Goal: Book appointment/travel/reservation

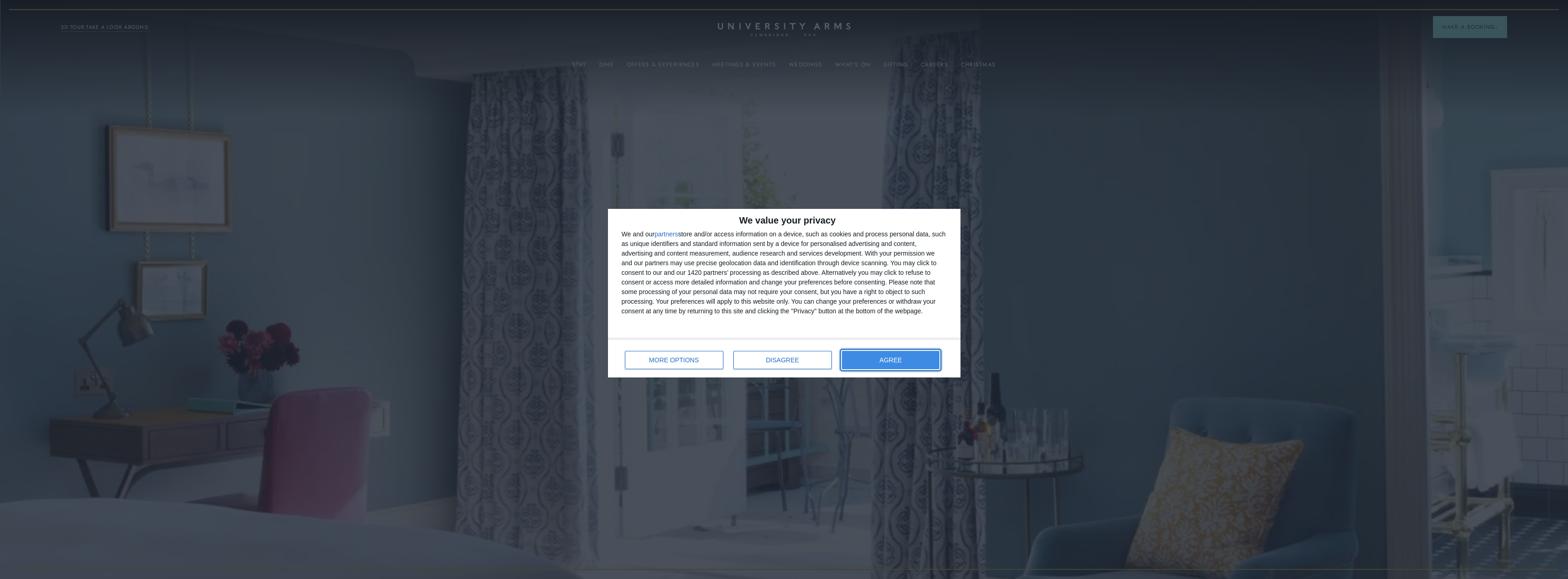
click at [909, 356] on button "AGREE" at bounding box center [891, 360] width 98 height 18
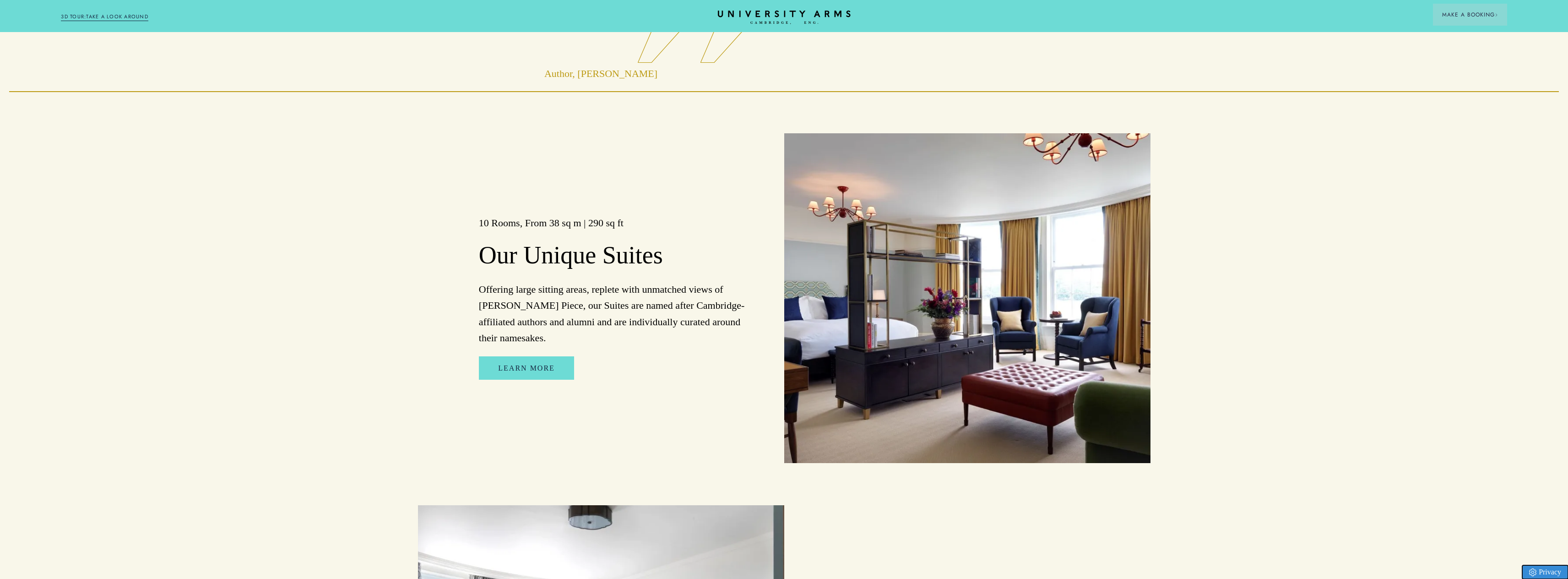
scroll to position [926, 0]
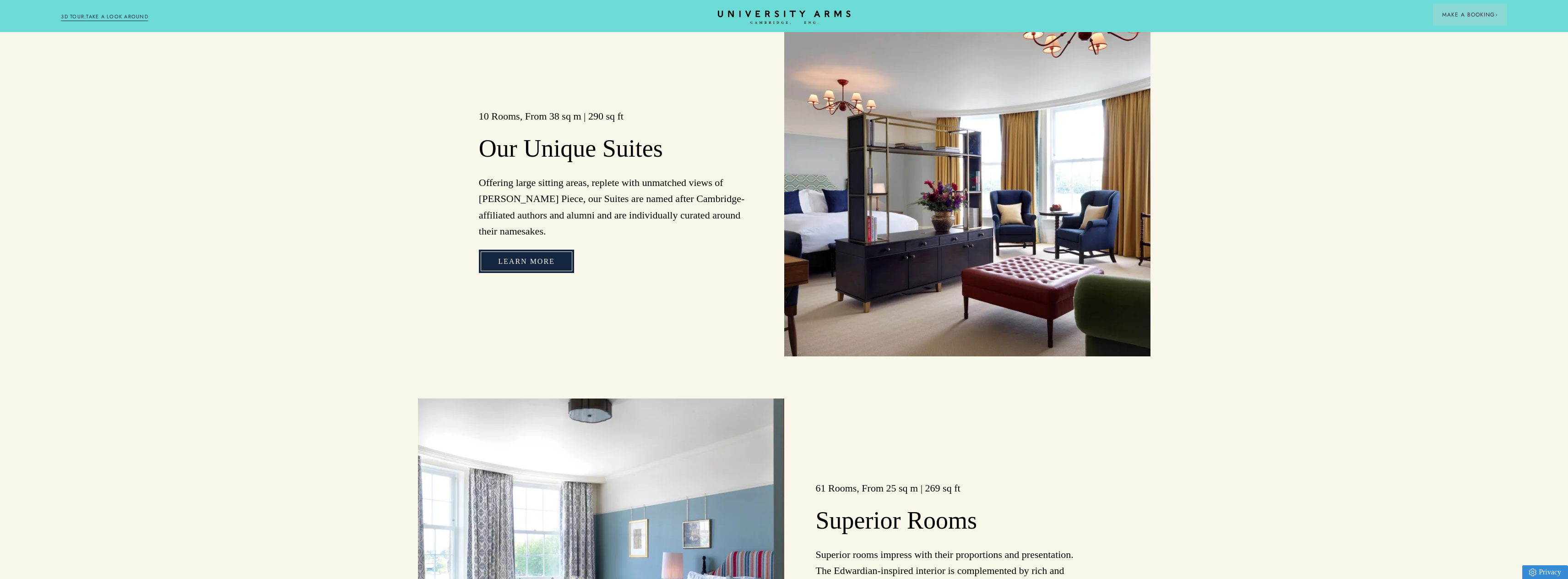
click at [528, 263] on link "Learn more" at bounding box center [526, 261] width 96 height 24
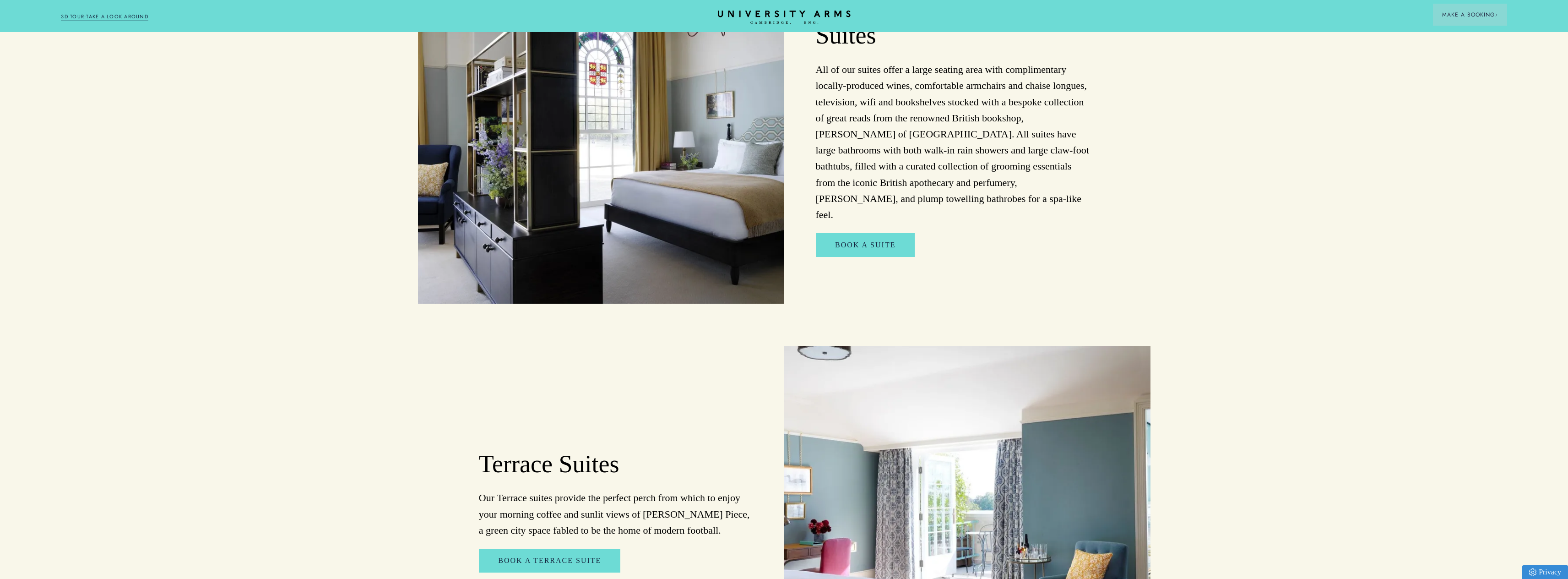
scroll to position [1054, 0]
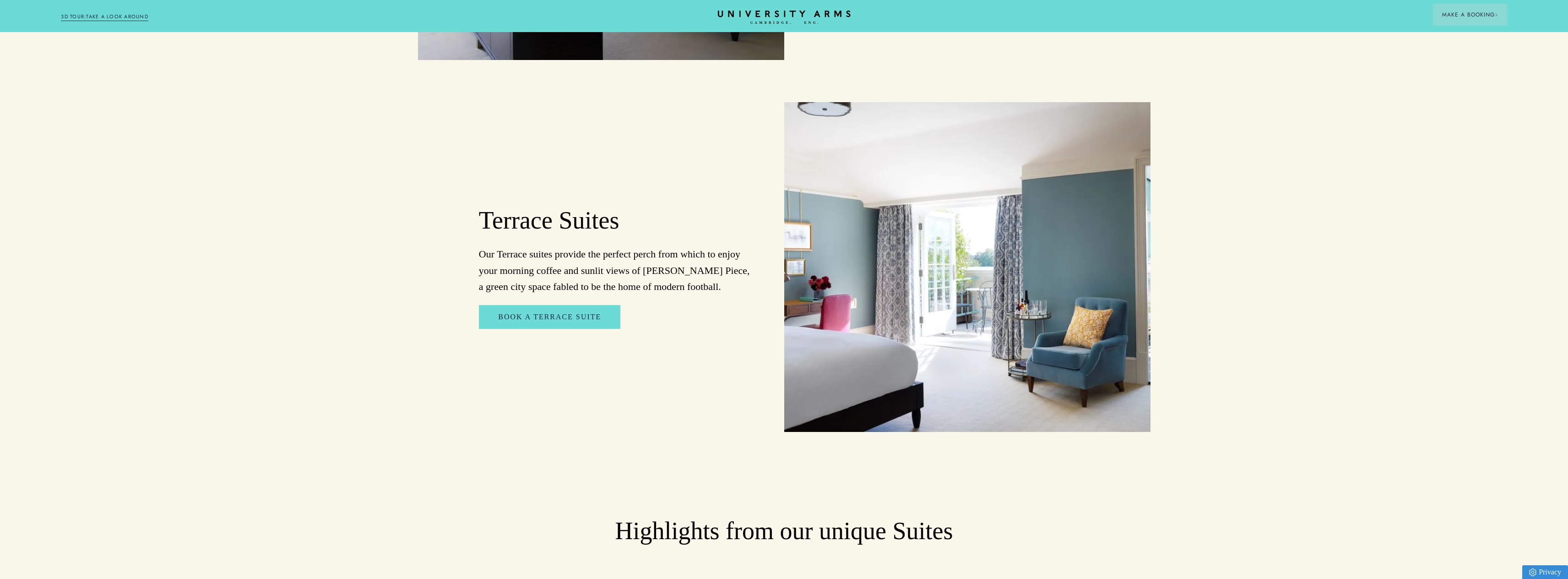
click at [841, 242] on img at bounding box center [967, 267] width 367 height 330
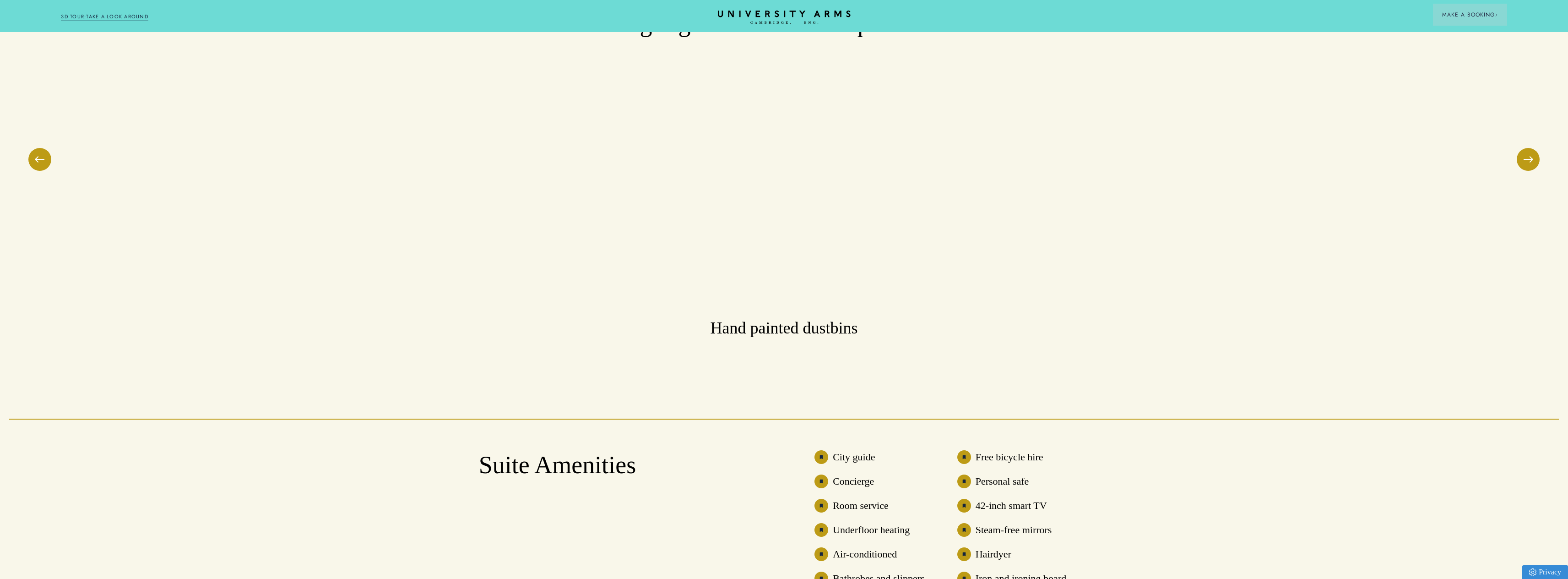
scroll to position [1557, 0]
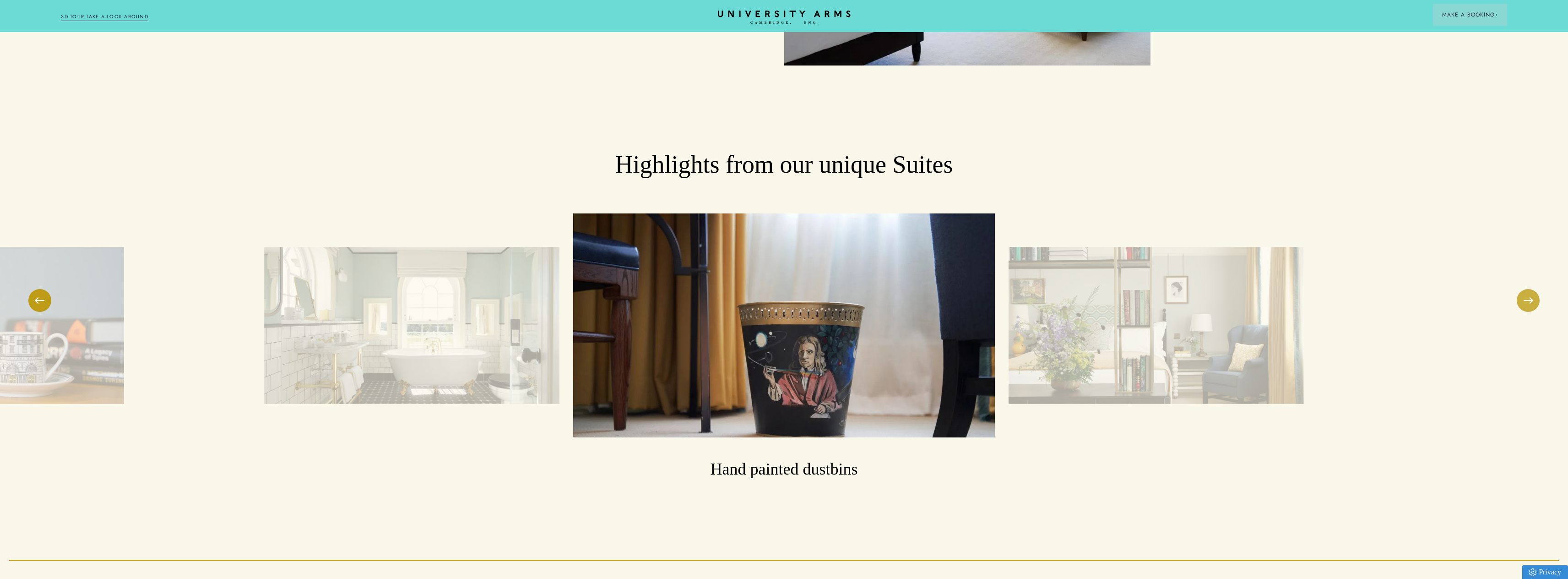
click at [1529, 299] on button at bounding box center [1528, 300] width 23 height 23
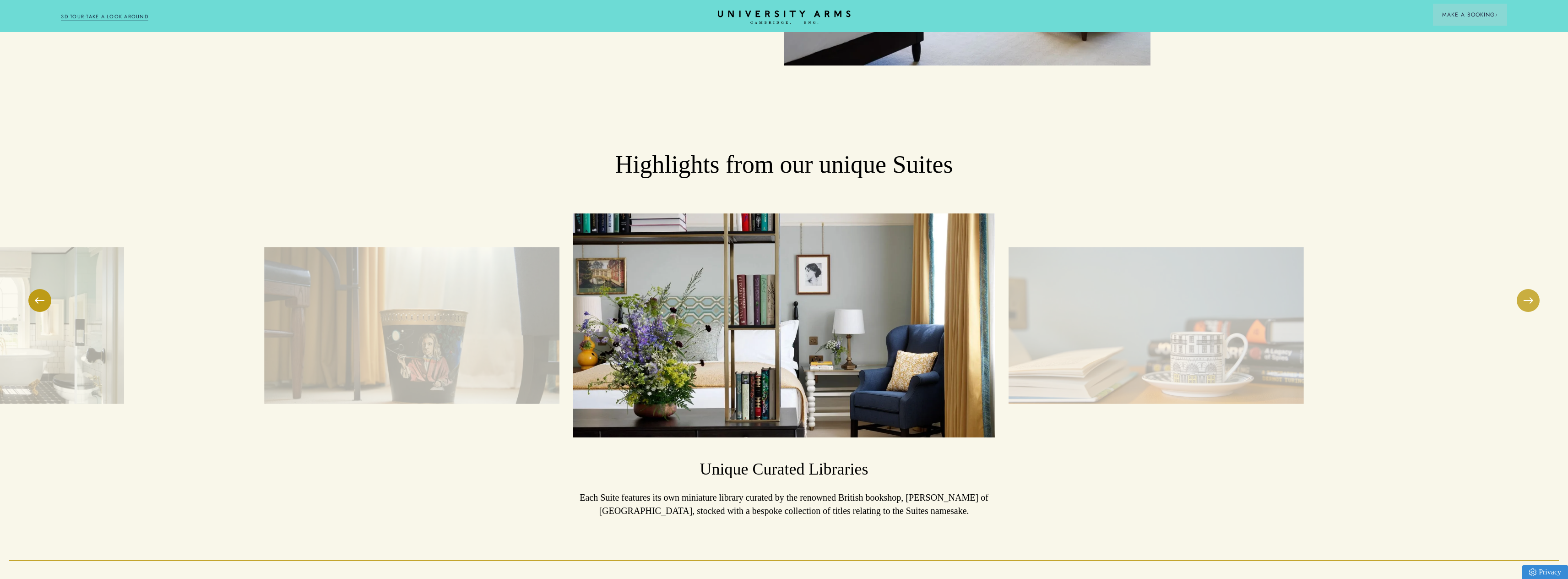
click at [1529, 299] on button at bounding box center [1528, 300] width 23 height 23
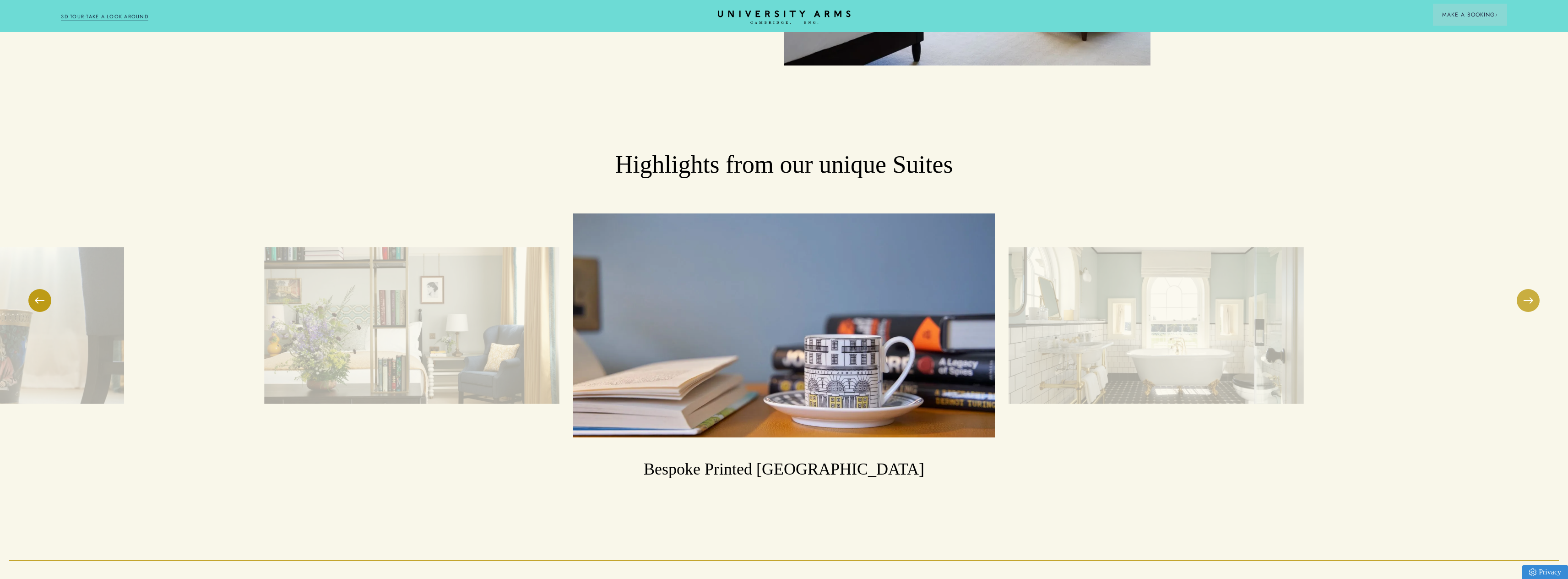
click at [1529, 299] on button at bounding box center [1528, 300] width 23 height 23
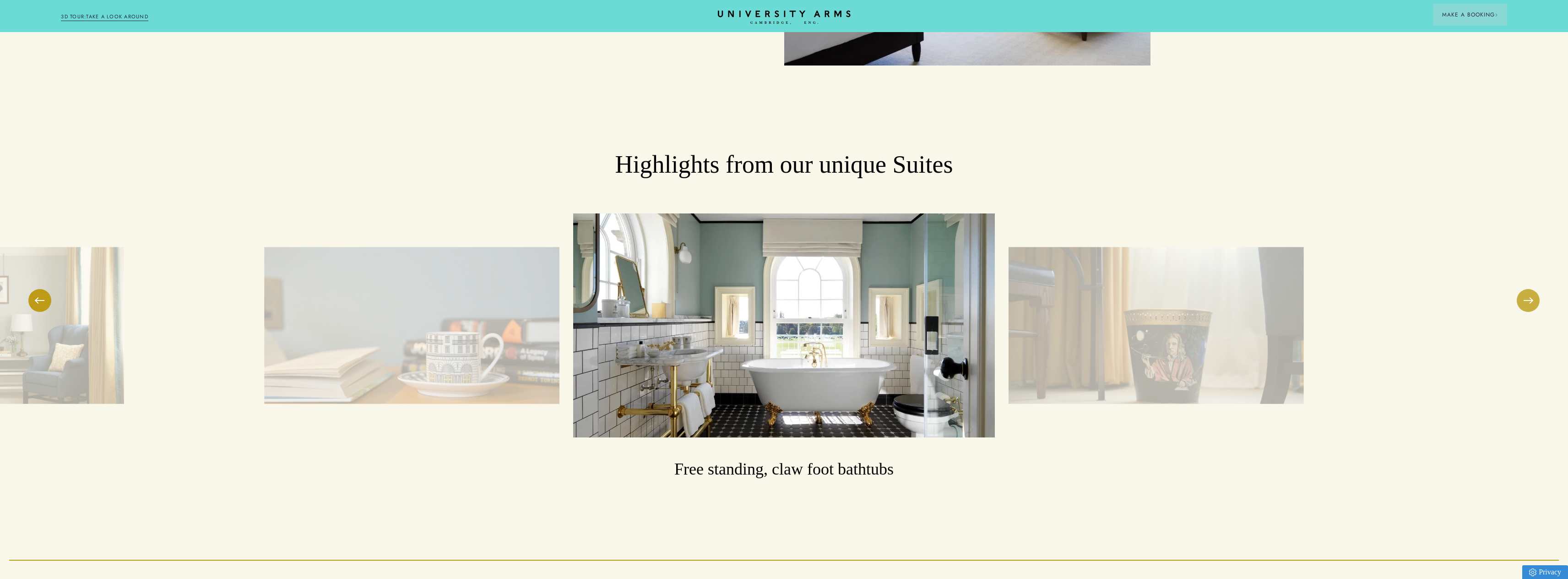
click at [1529, 299] on button at bounding box center [1528, 300] width 23 height 23
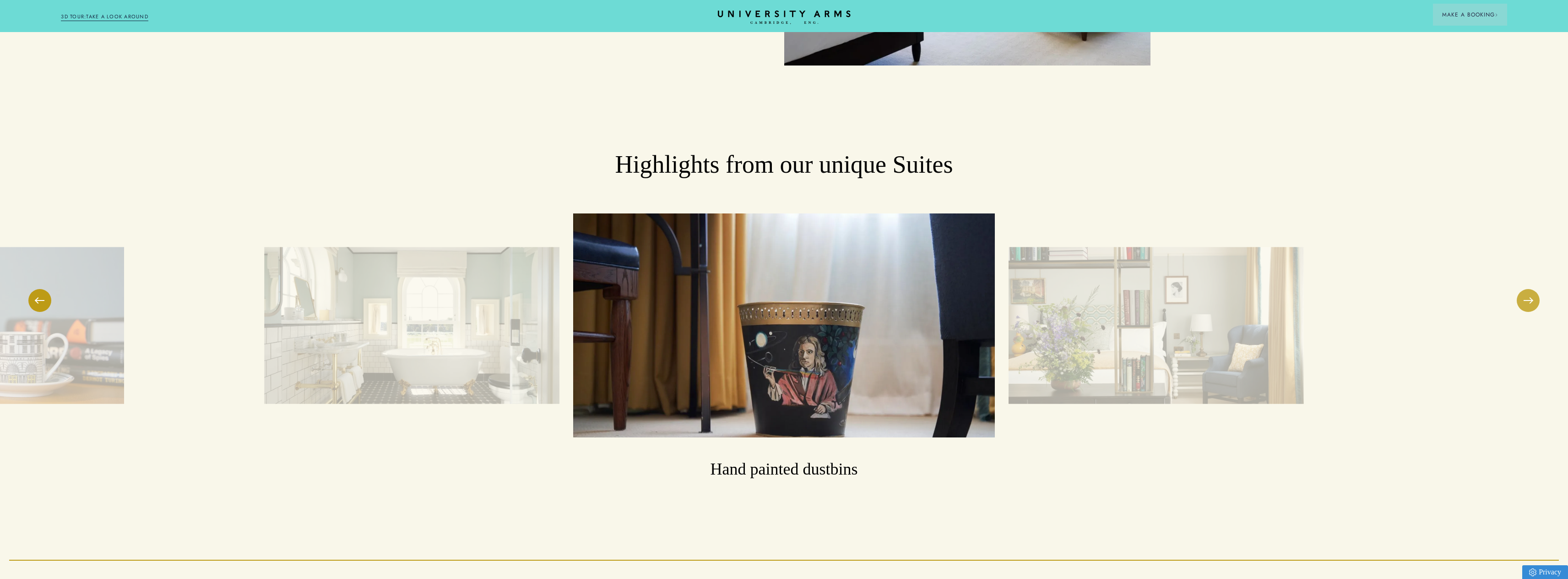
click at [1529, 299] on button at bounding box center [1528, 300] width 23 height 23
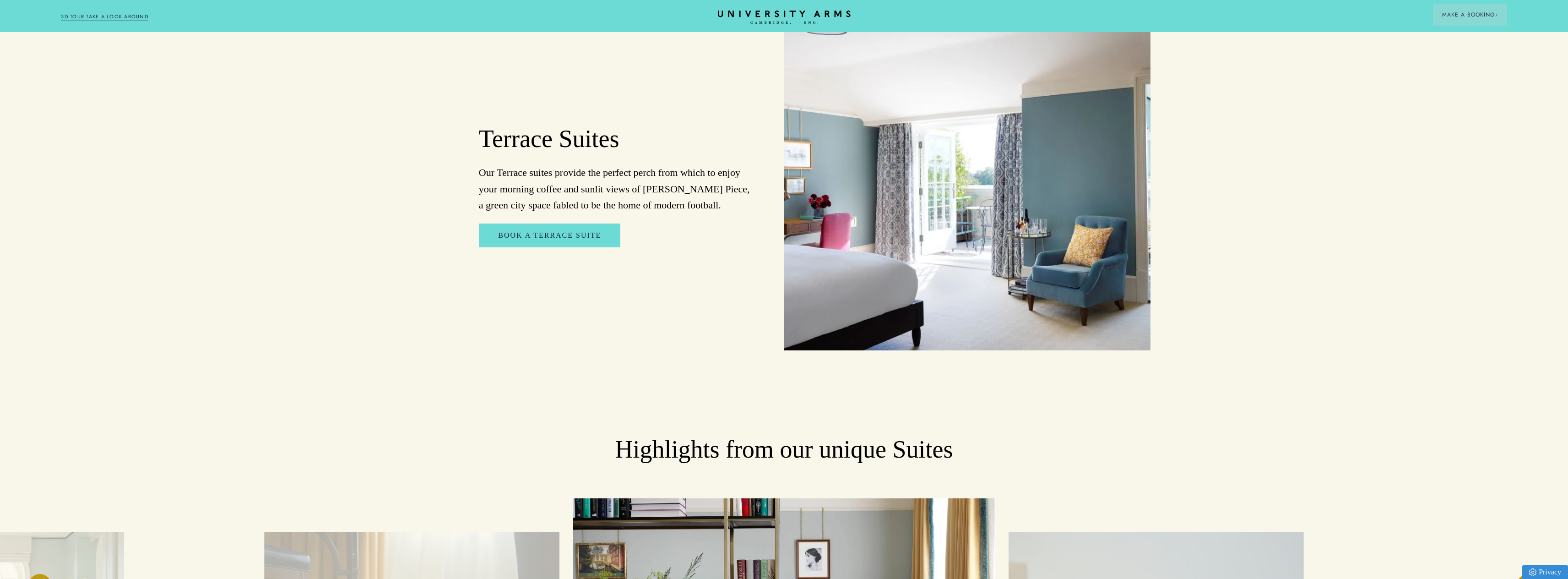
scroll to position [1145, 0]
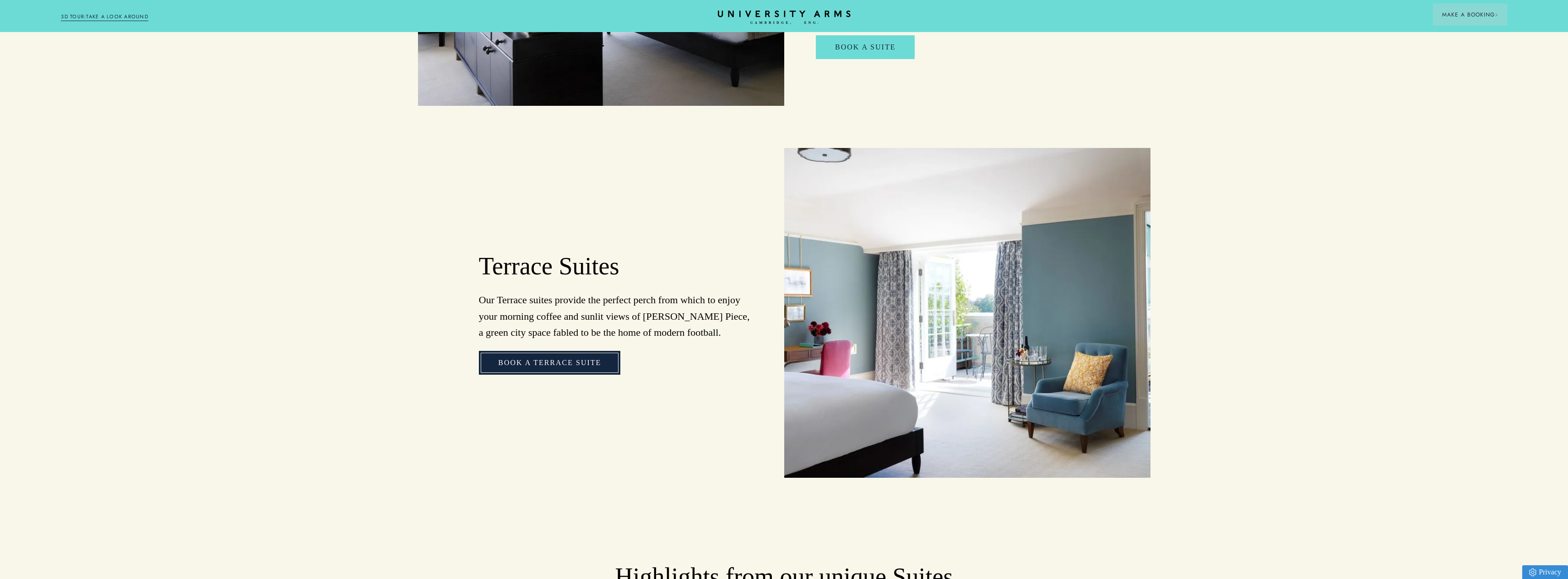
click at [527, 351] on link "Book a Terrace Suite" at bounding box center [549, 362] width 141 height 24
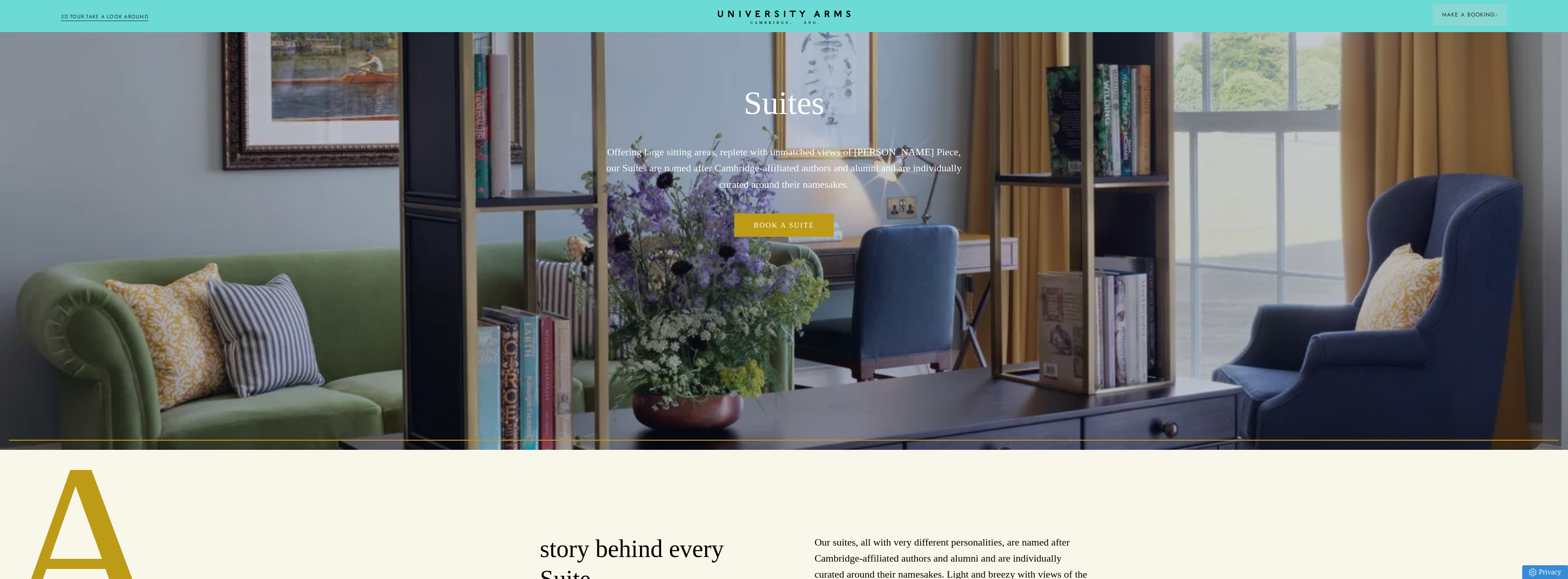
scroll to position [0, 0]
